Goal: Information Seeking & Learning: Learn about a topic

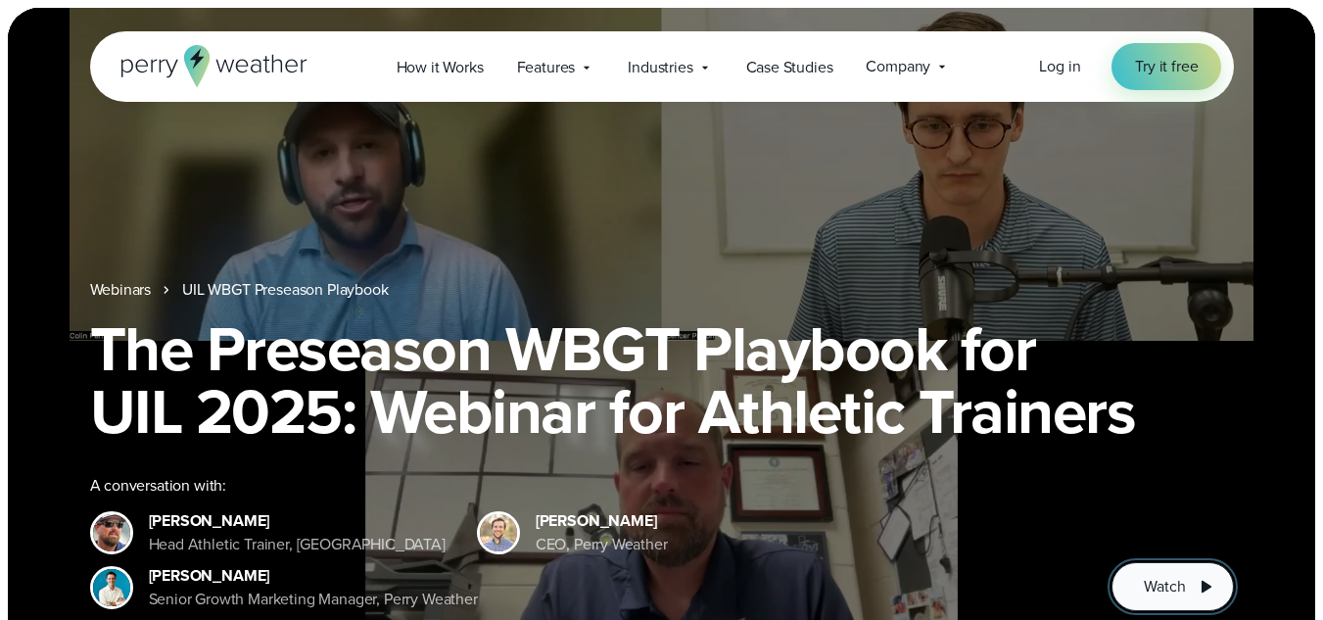
click at [1191, 589] on button "Watch" at bounding box center [1172, 586] width 121 height 49
drag, startPoint x: 952, startPoint y: 437, endPoint x: 476, endPoint y: 201, distance: 531.3
click at [474, 201] on div "Webinars UIL WBGT Preseason Playbook The Preseason WBGT Playbook for UIL 2025: …" at bounding box center [661, 341] width 1307 height 666
click at [1163, 581] on span "Watch" at bounding box center [1164, 587] width 41 height 24
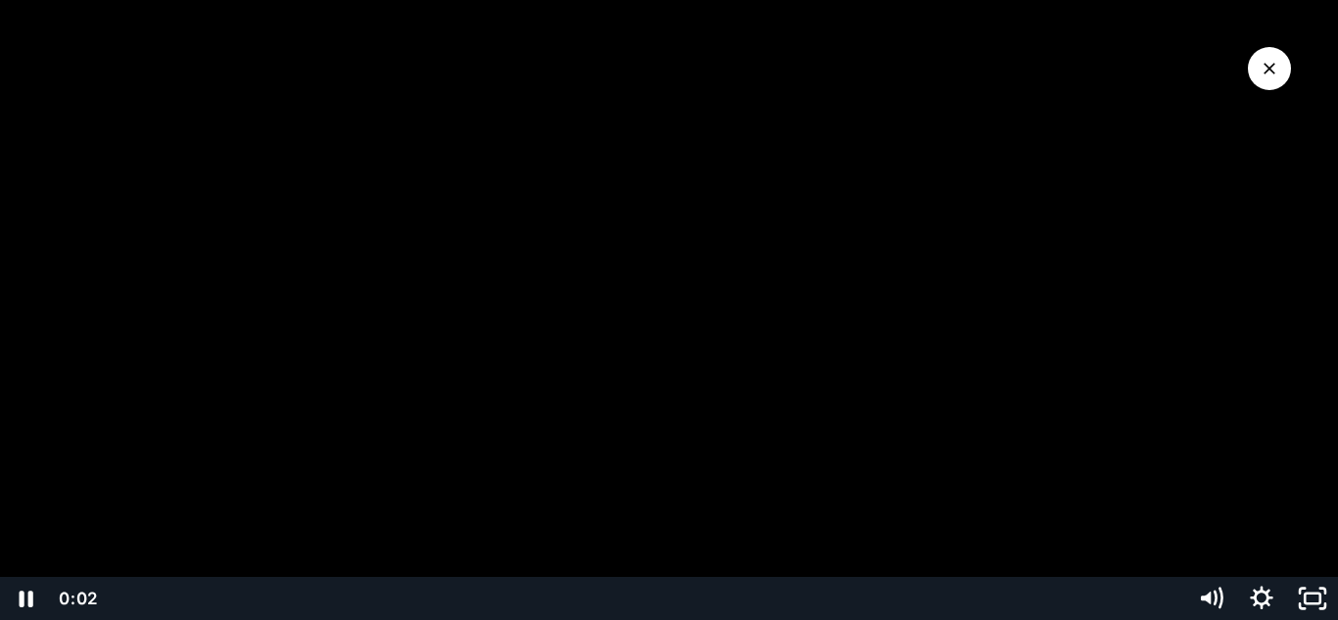
click at [271, 604] on div "Playbar" at bounding box center [645, 598] width 1053 height 43
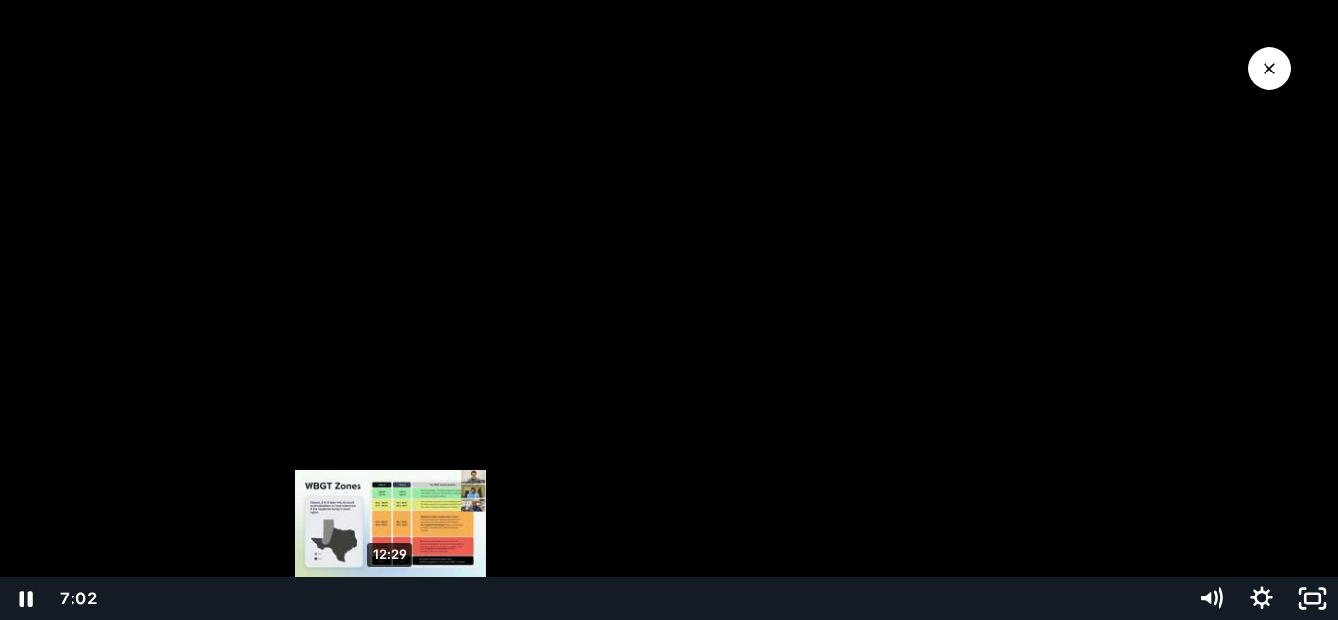
click at [391, 597] on div "12:29" at bounding box center [645, 598] width 1053 height 43
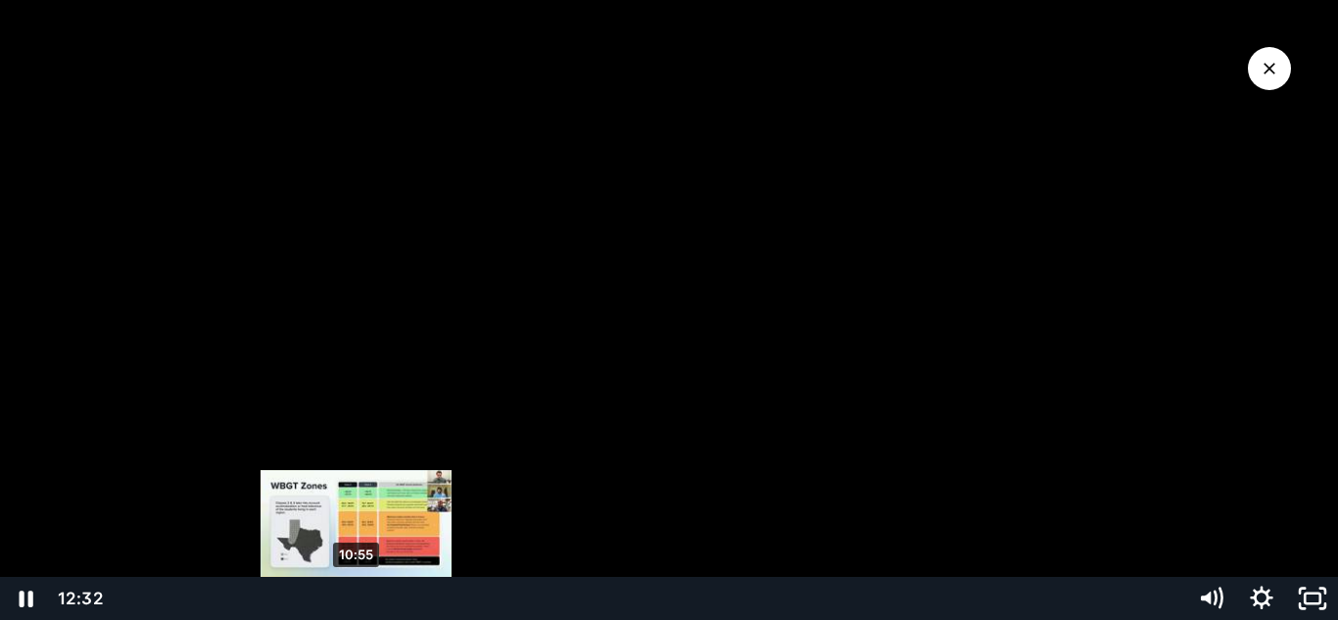
click at [356, 595] on div "10:55" at bounding box center [645, 598] width 1053 height 43
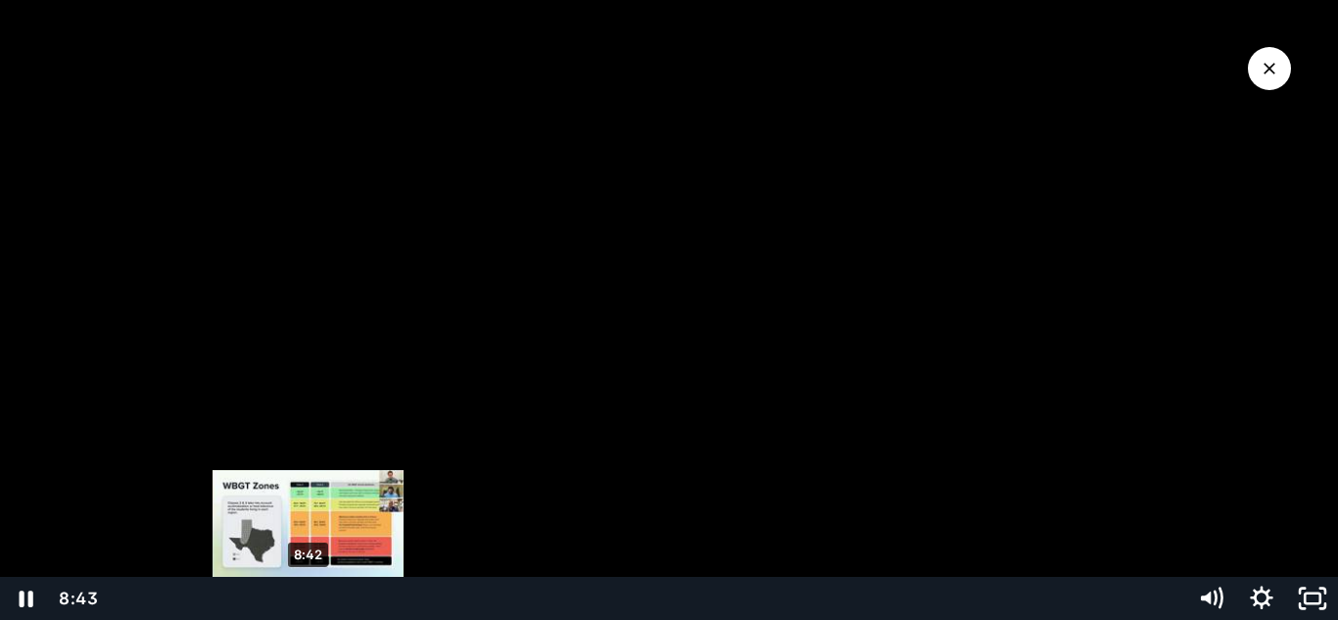
click at [309, 598] on div "8:42" at bounding box center [645, 598] width 1053 height 43
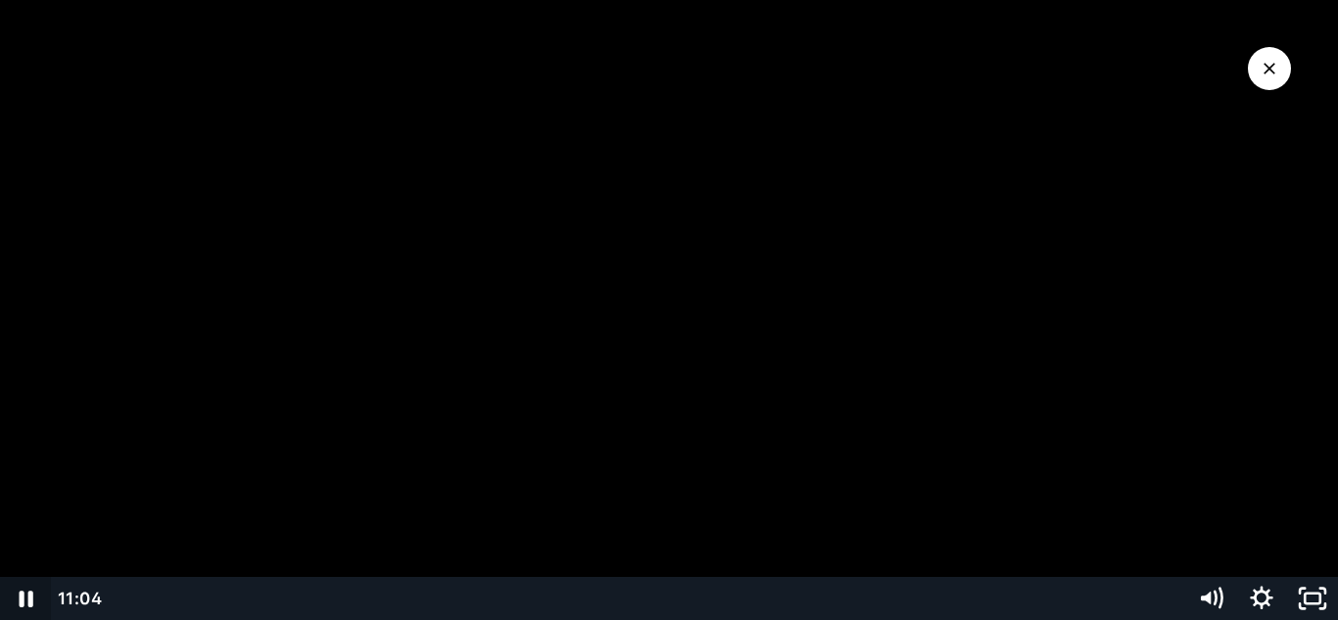
click at [26, 599] on icon "Pause" at bounding box center [25, 598] width 51 height 43
click at [19, 597] on icon "Play Video" at bounding box center [27, 598] width 51 height 43
click at [18, 596] on icon "Pause" at bounding box center [25, 598] width 51 height 43
click at [24, 604] on icon "Play Video" at bounding box center [29, 599] width 16 height 22
click at [29, 596] on icon "Pause" at bounding box center [26, 600] width 17 height 20
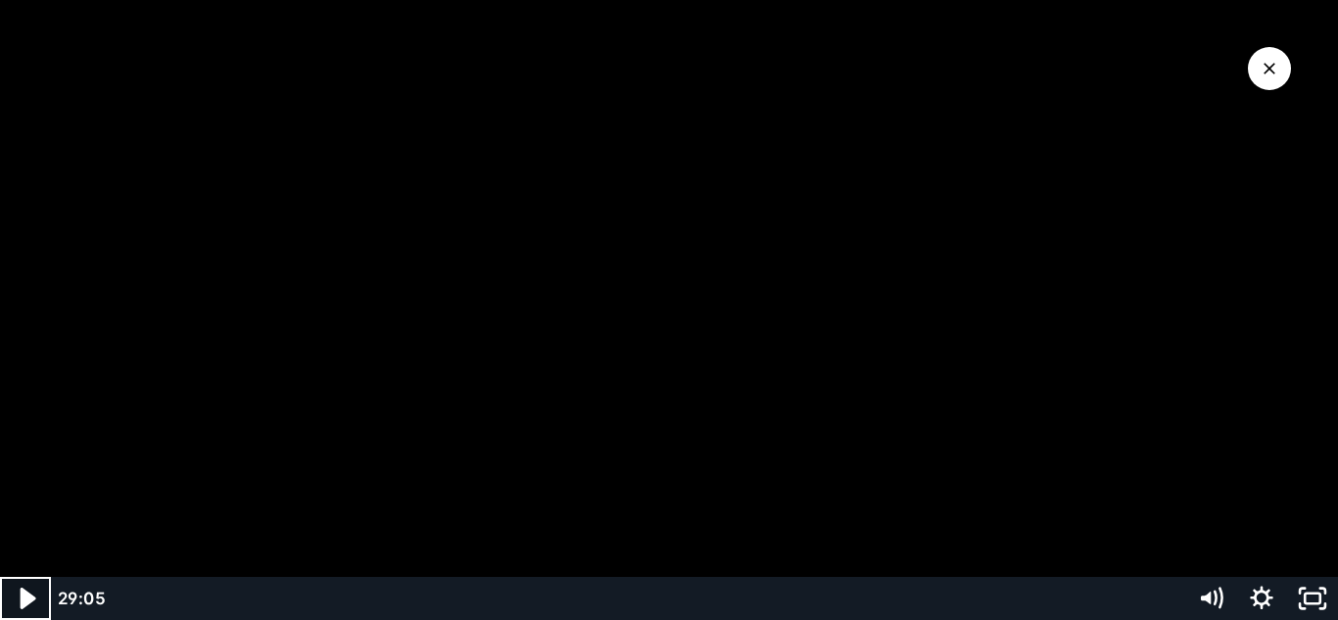
click at [11, 594] on icon "Play Video" at bounding box center [27, 599] width 61 height 52
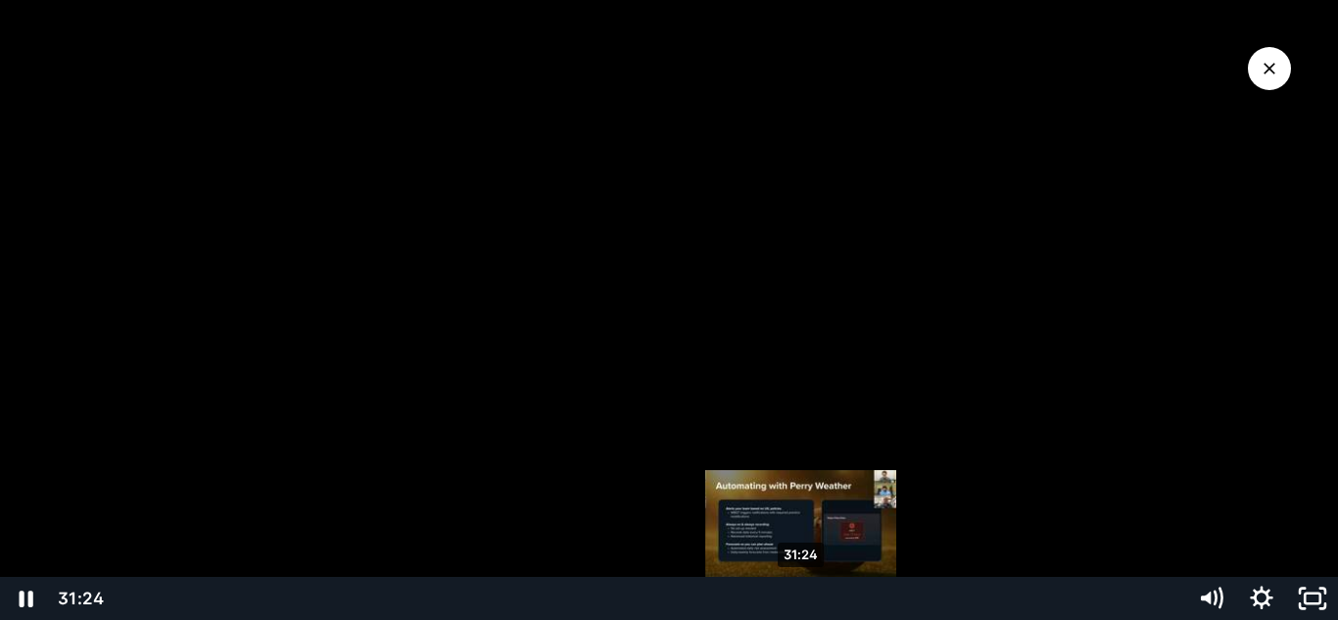
drag, startPoint x: 792, startPoint y: 598, endPoint x: 802, endPoint y: 596, distance: 10.0
click at [802, 596] on div "Playbar" at bounding box center [800, 599] width 15 height 15
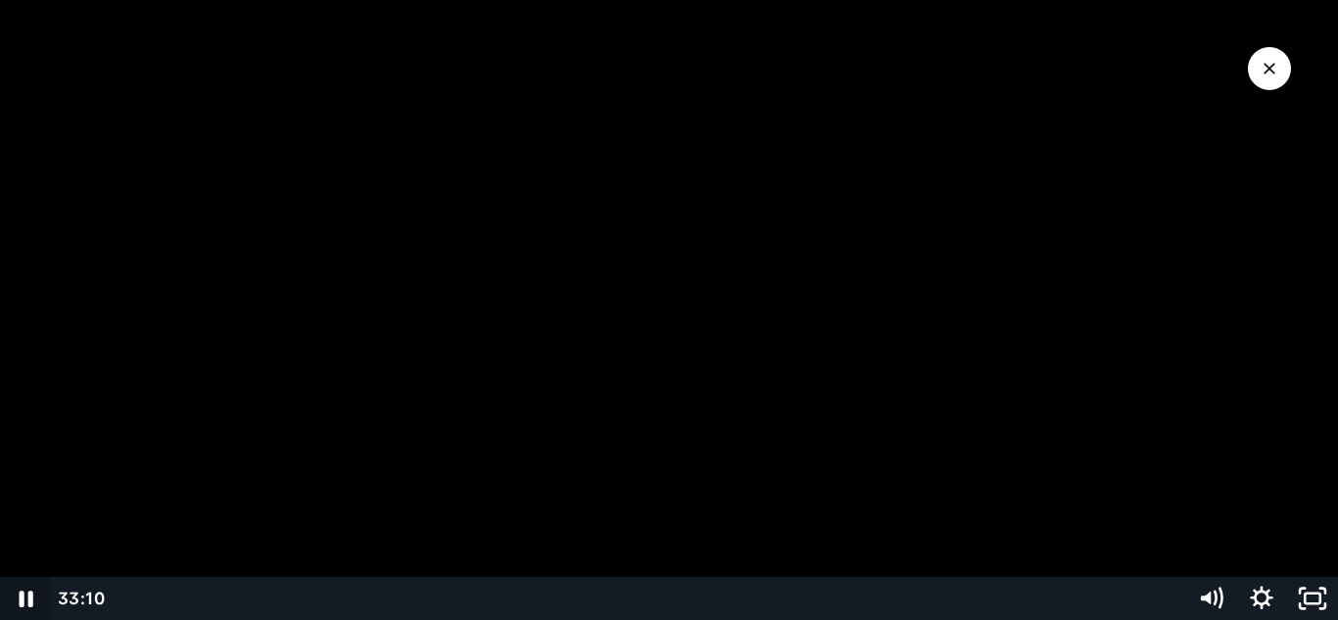
click at [24, 595] on icon "Pause" at bounding box center [25, 598] width 51 height 43
click at [24, 597] on icon "Play Video" at bounding box center [27, 599] width 13 height 18
click at [756, 134] on div at bounding box center [669, 310] width 1338 height 620
click at [24, 596] on icon "Play Video" at bounding box center [27, 599] width 13 height 18
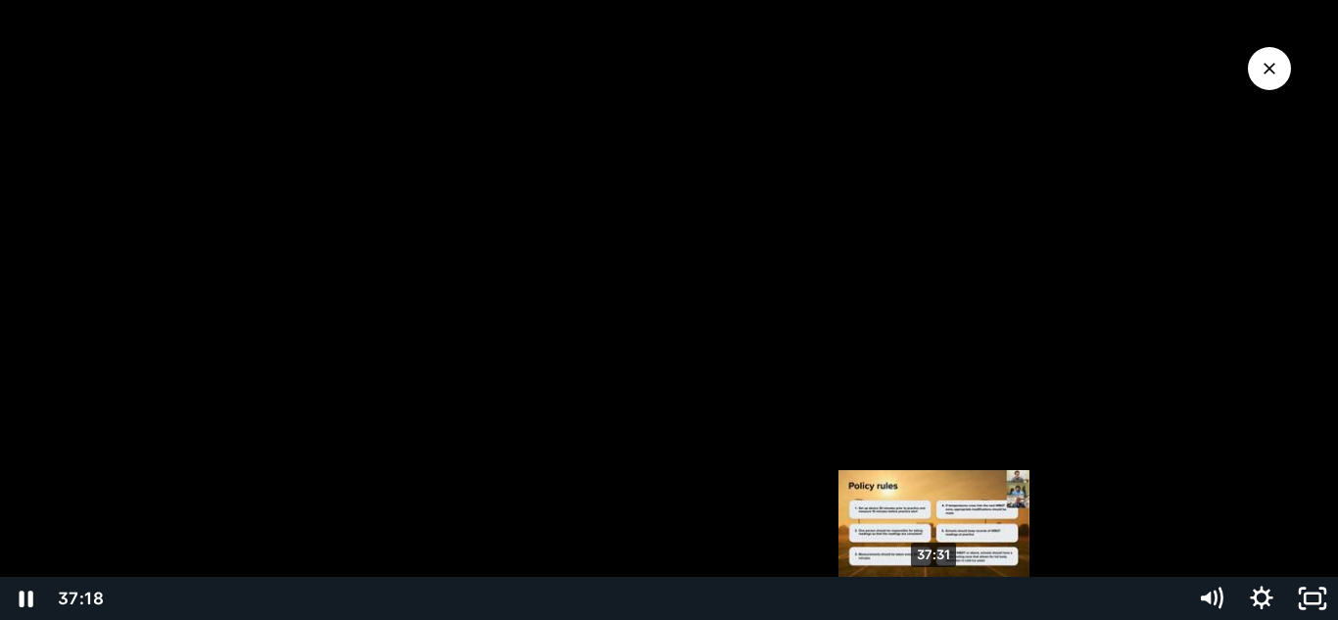
click at [935, 597] on div "Playbar" at bounding box center [930, 599] width 15 height 15
click at [940, 597] on div "Playbar" at bounding box center [934, 599] width 15 height 15
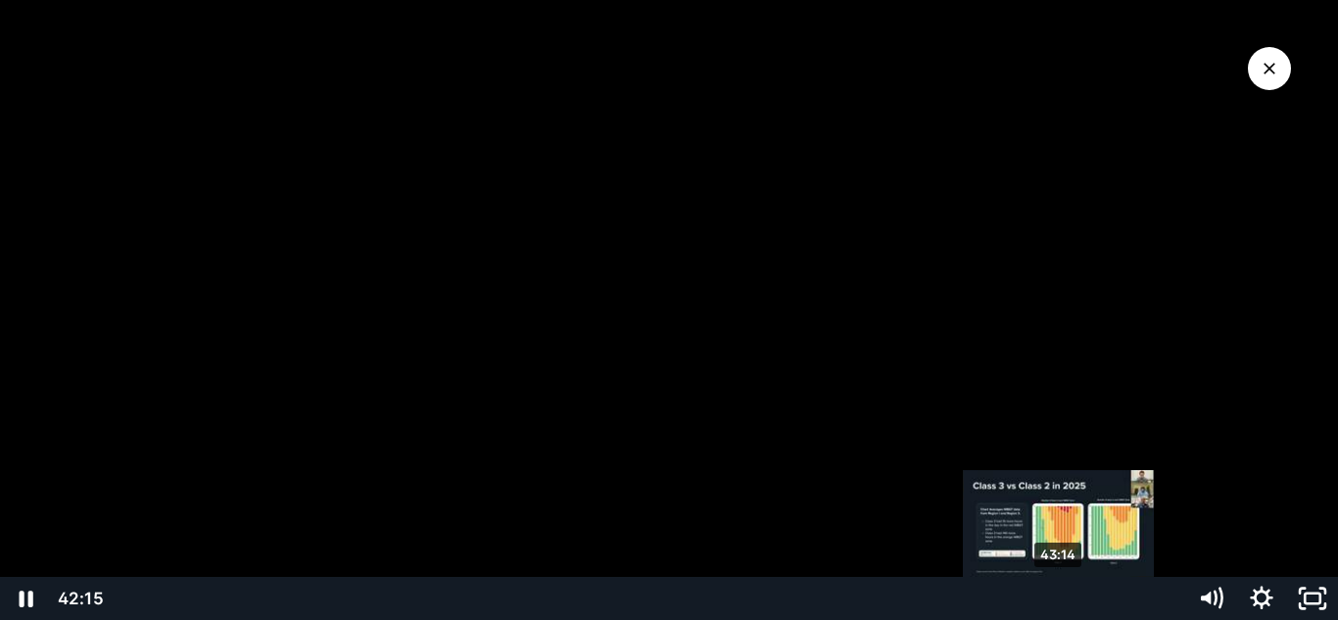
click at [1060, 597] on div "43:14" at bounding box center [645, 598] width 1053 height 43
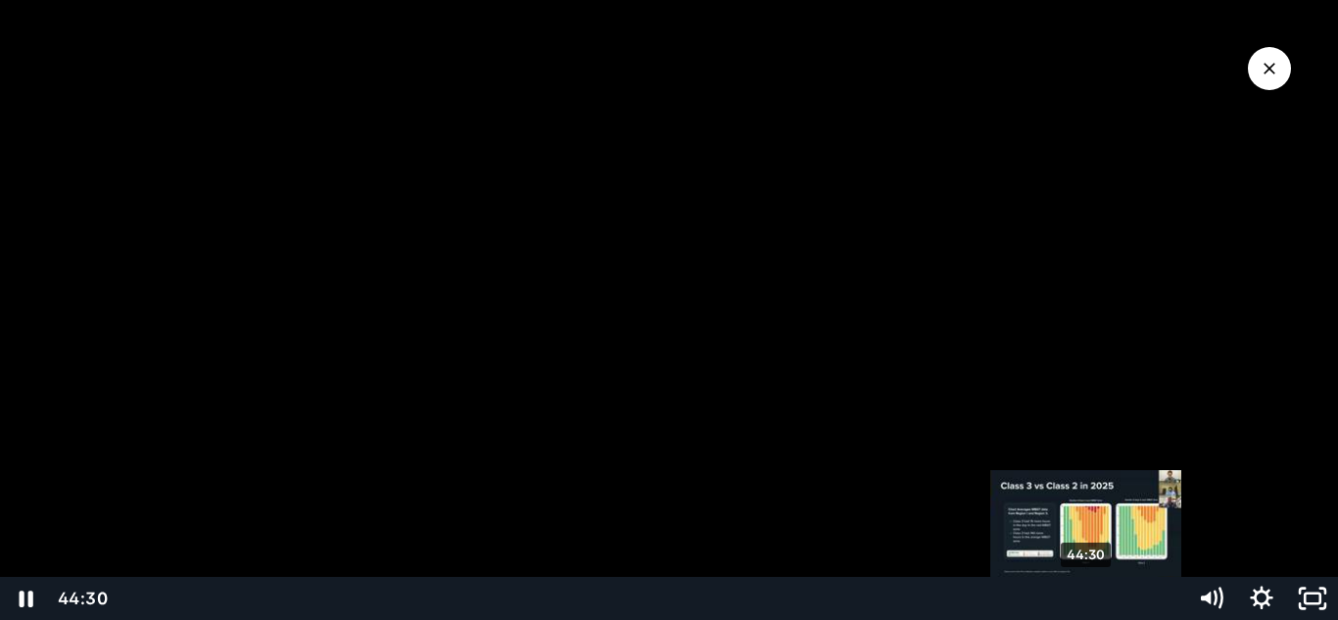
click at [1087, 601] on div "44:30" at bounding box center [645, 598] width 1053 height 43
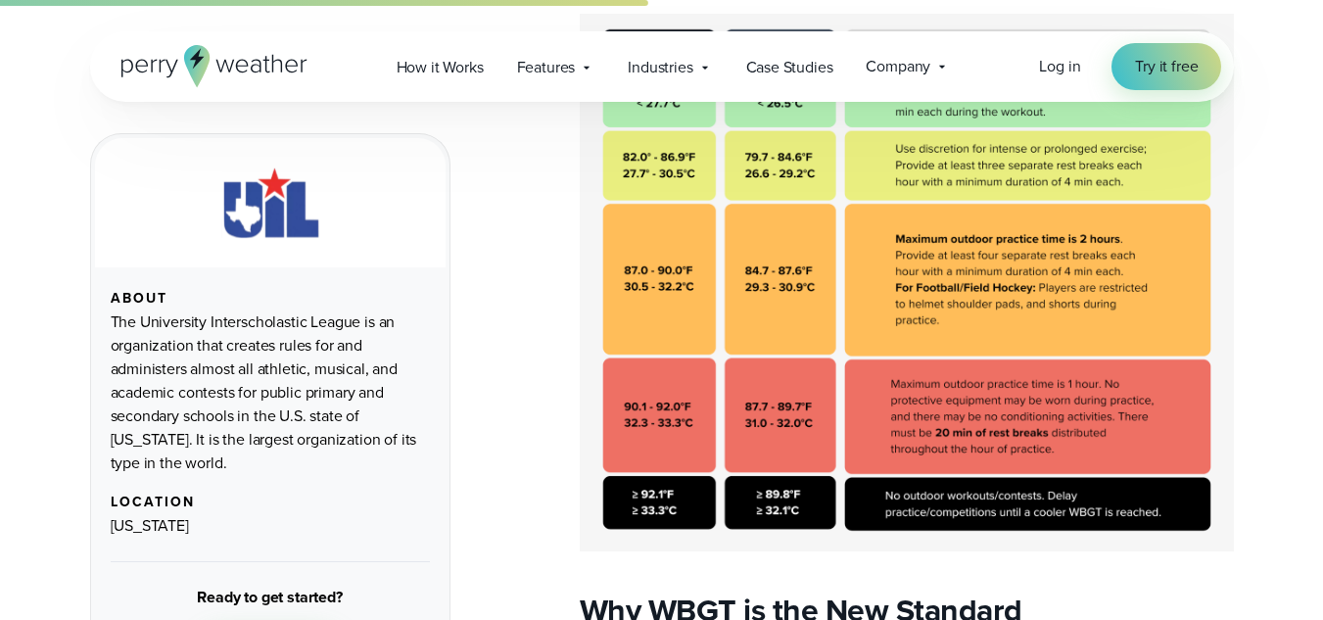
scroll to position [2546, 0]
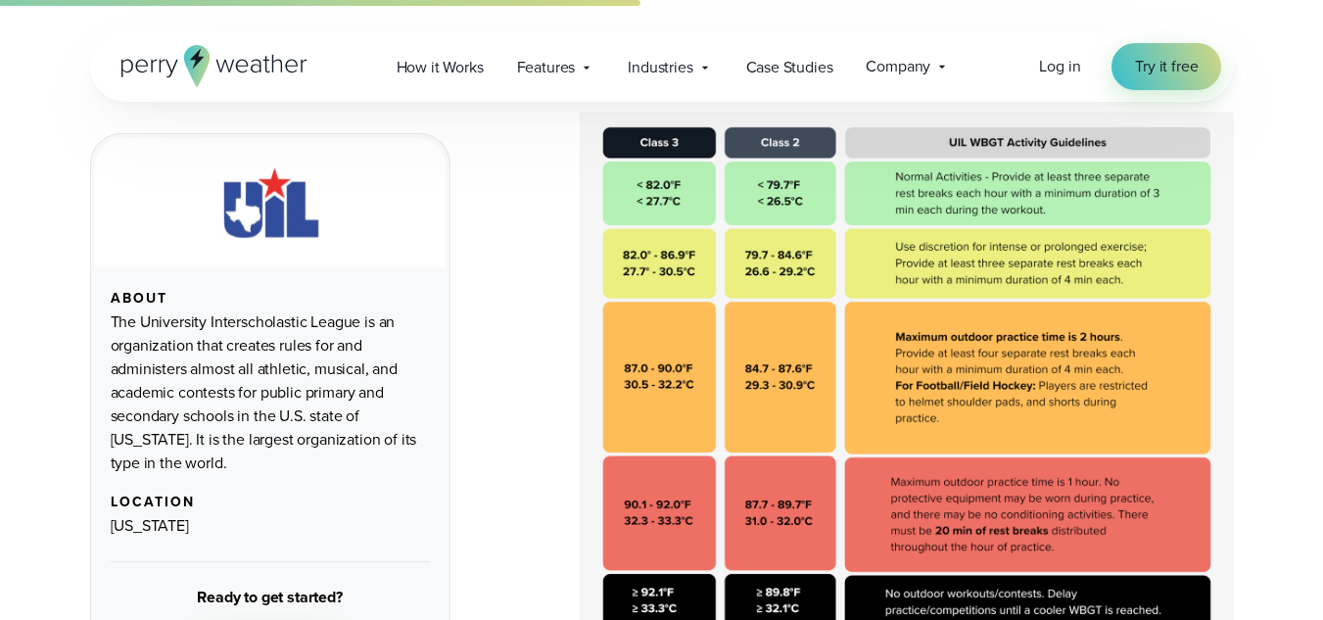
click at [922, 258] on img at bounding box center [907, 381] width 654 height 538
